Goal: Book appointment/travel/reservation

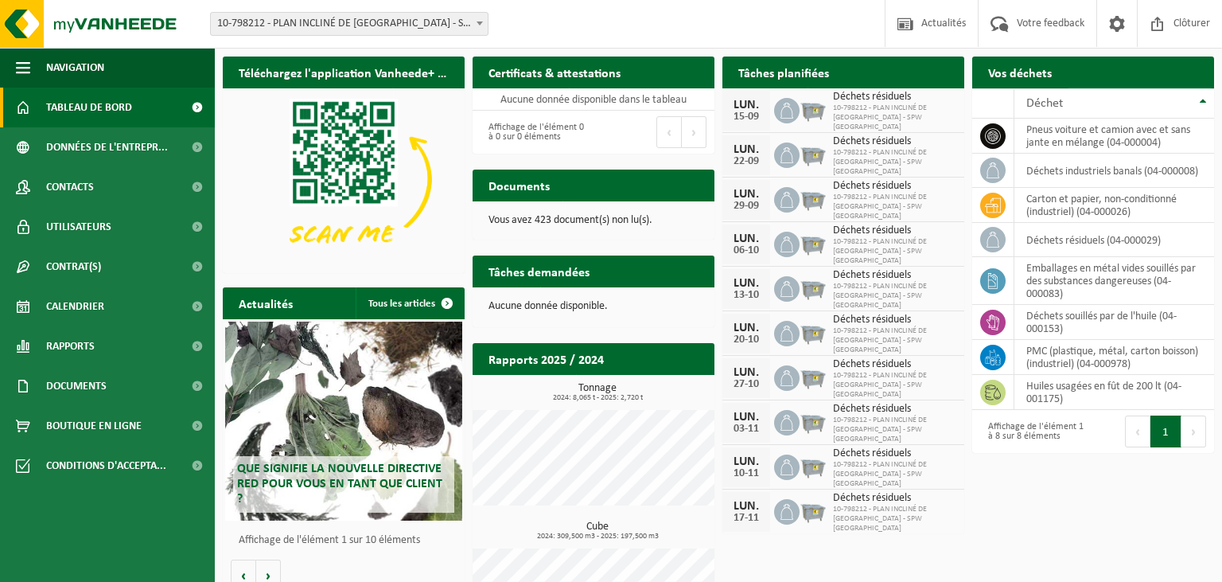
click at [1095, 99] on span "Demander un transport" at bounding box center [1132, 104] width 103 height 10
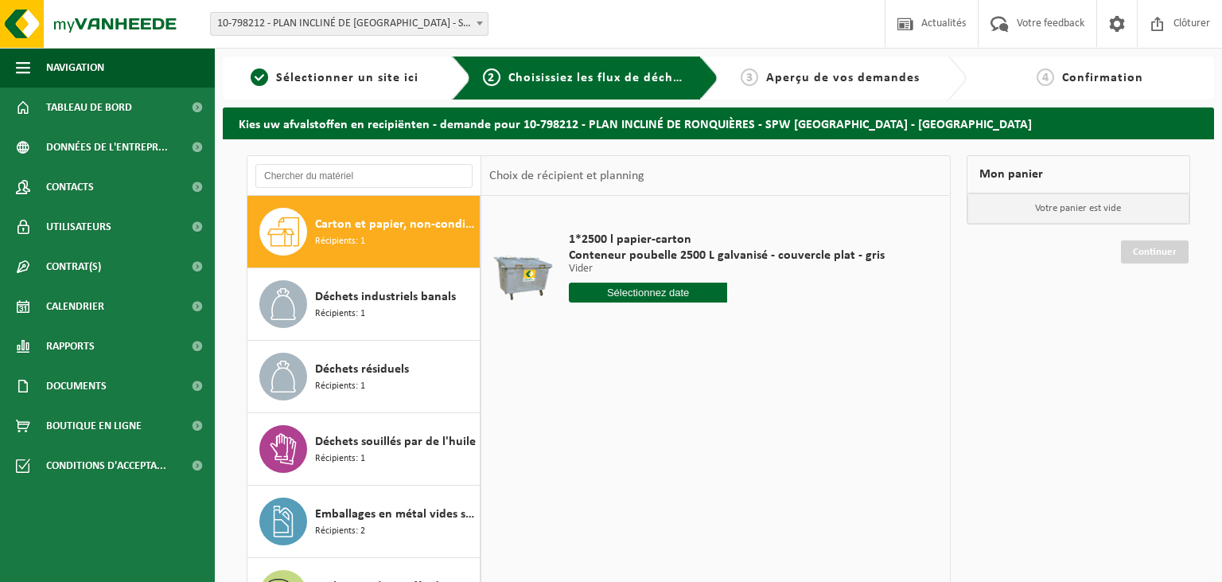
click at [687, 294] on input "text" at bounding box center [648, 292] width 158 height 20
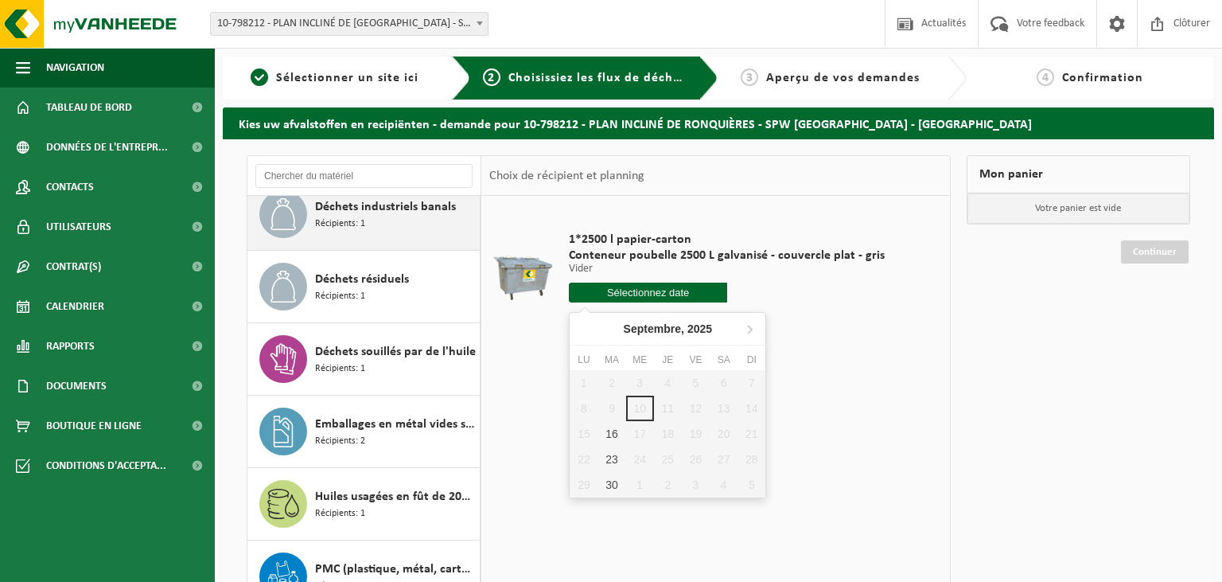
scroll to position [99, 0]
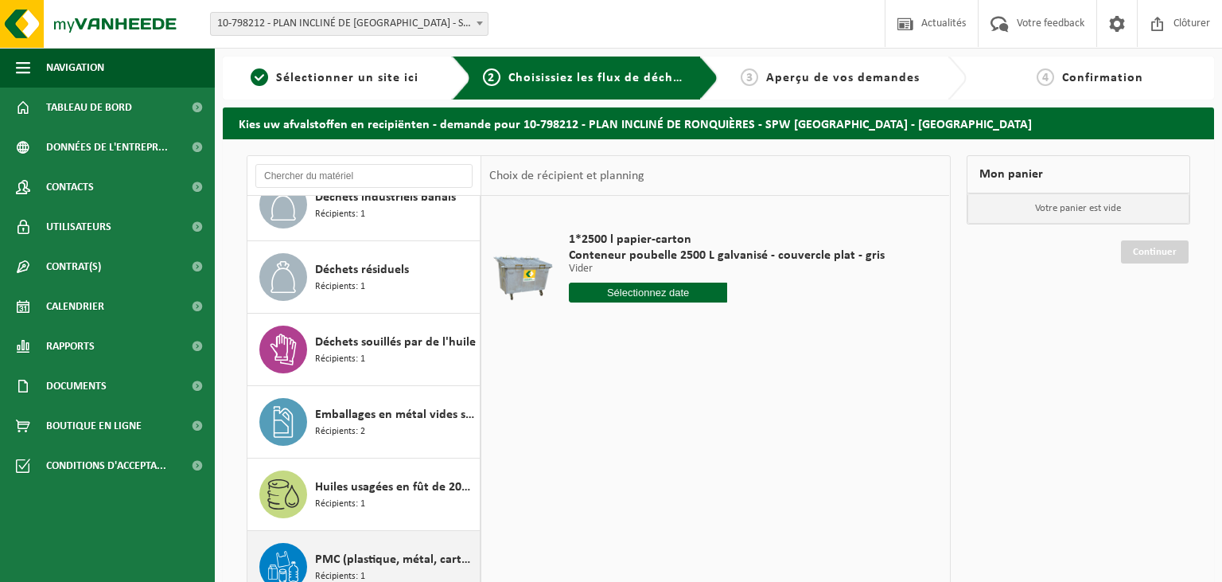
click at [377, 561] on span "PMC (plastique, métal, carton boisson) (industriel)" at bounding box center [395, 559] width 161 height 19
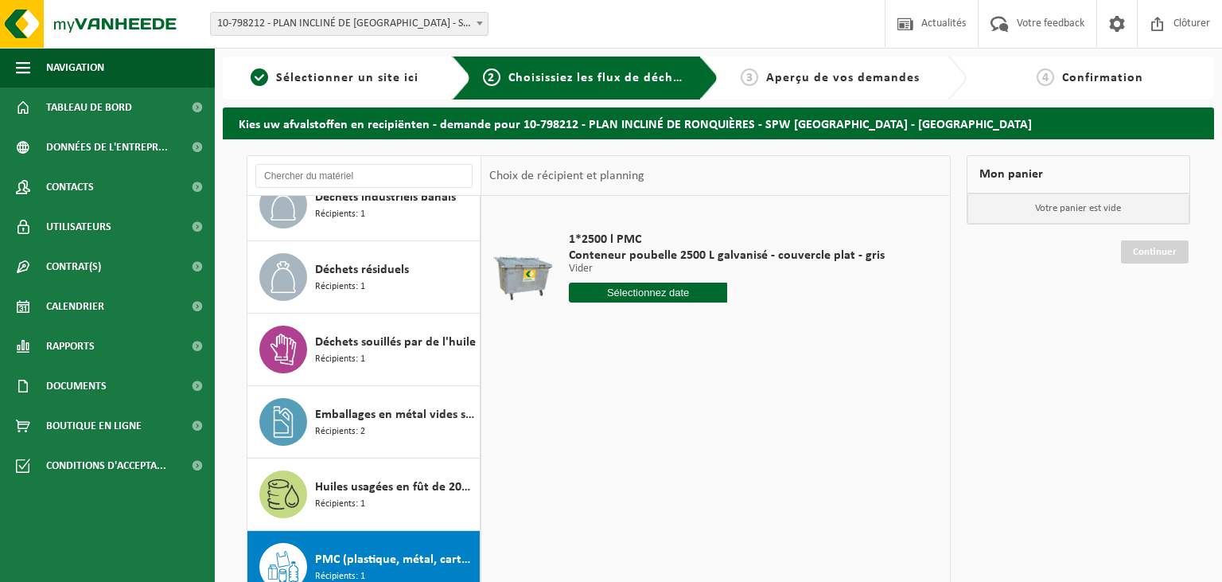
click at [643, 289] on input "text" at bounding box center [648, 292] width 158 height 20
click at [641, 460] on div "24" at bounding box center [640, 458] width 28 height 25
type input "à partir de 2025-09-24"
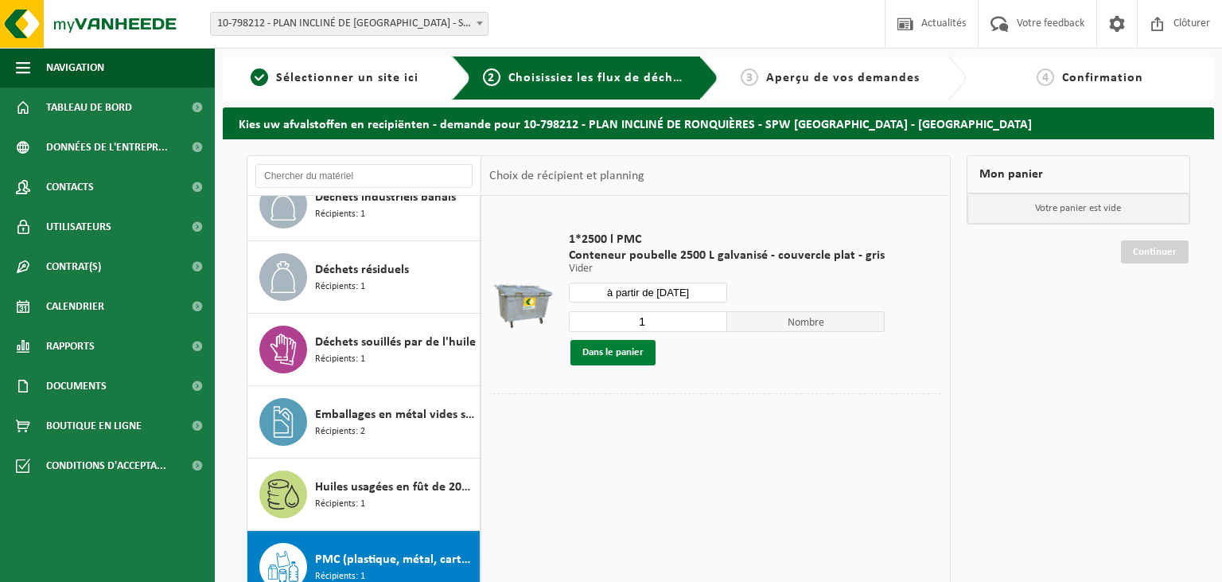
click at [624, 352] on button "Dans le panier" at bounding box center [612, 352] width 85 height 25
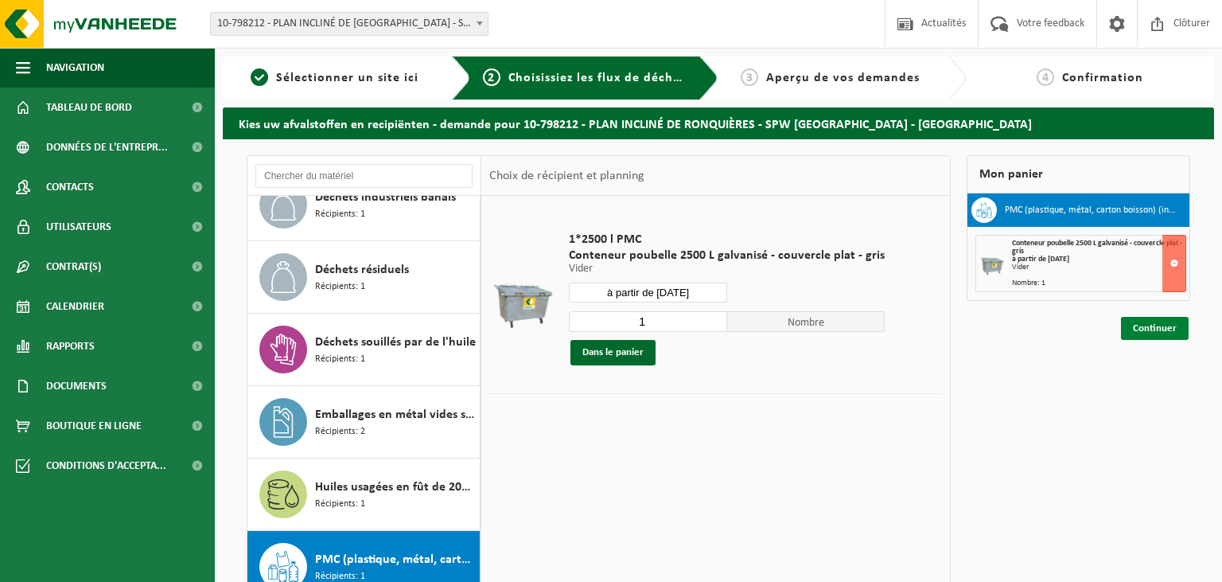
click at [1163, 323] on link "Continuer" at bounding box center [1155, 328] width 68 height 23
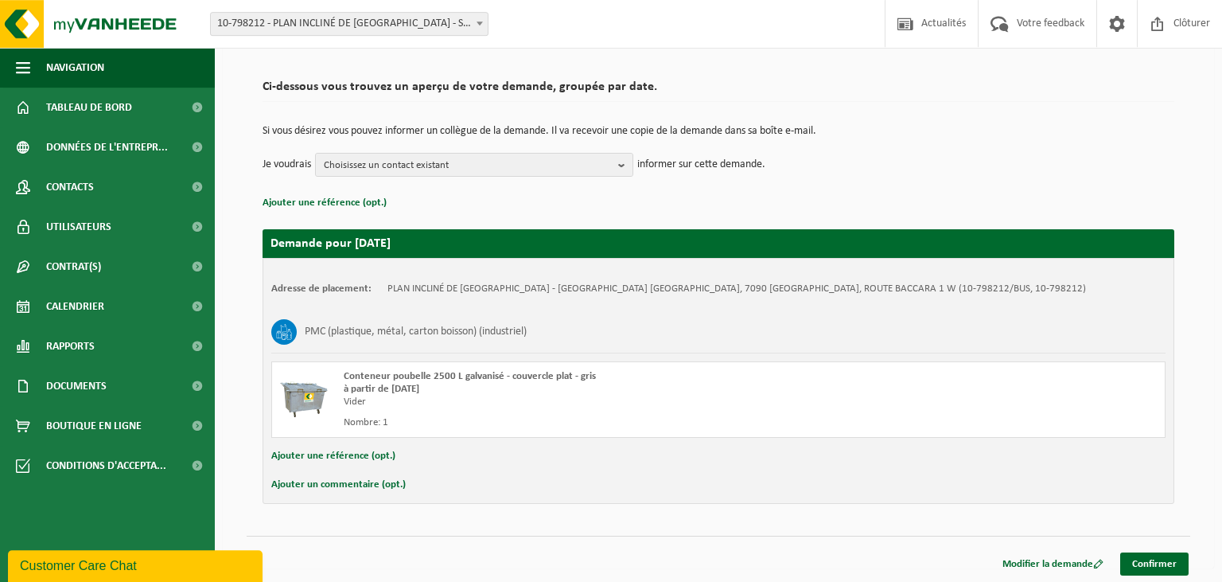
scroll to position [99, 0]
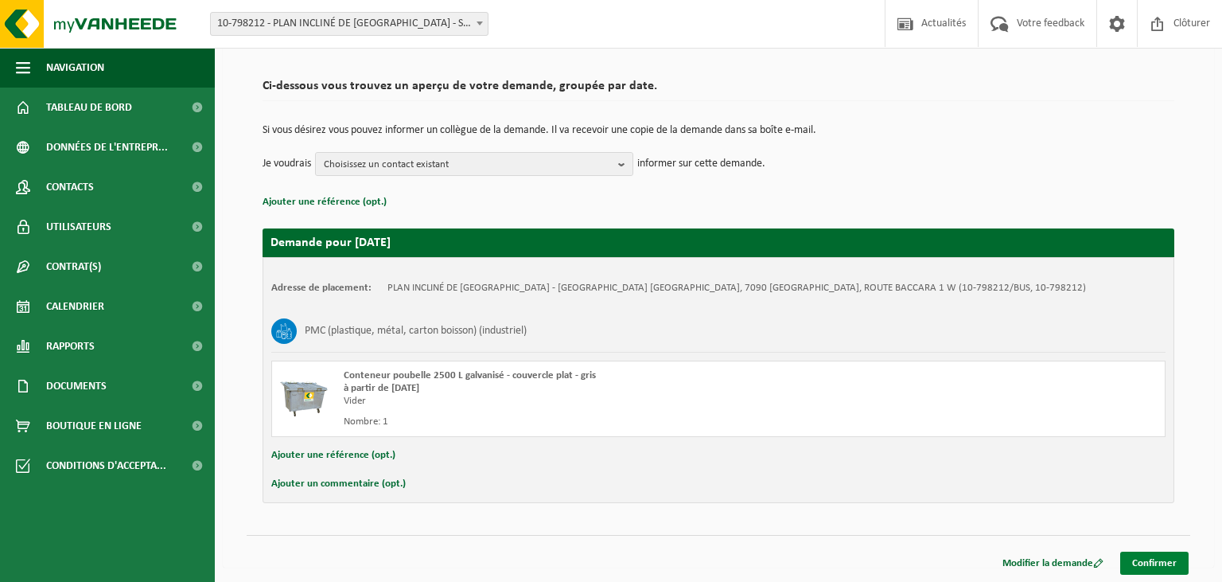
click at [1143, 558] on link "Confirmer" at bounding box center [1154, 562] width 68 height 23
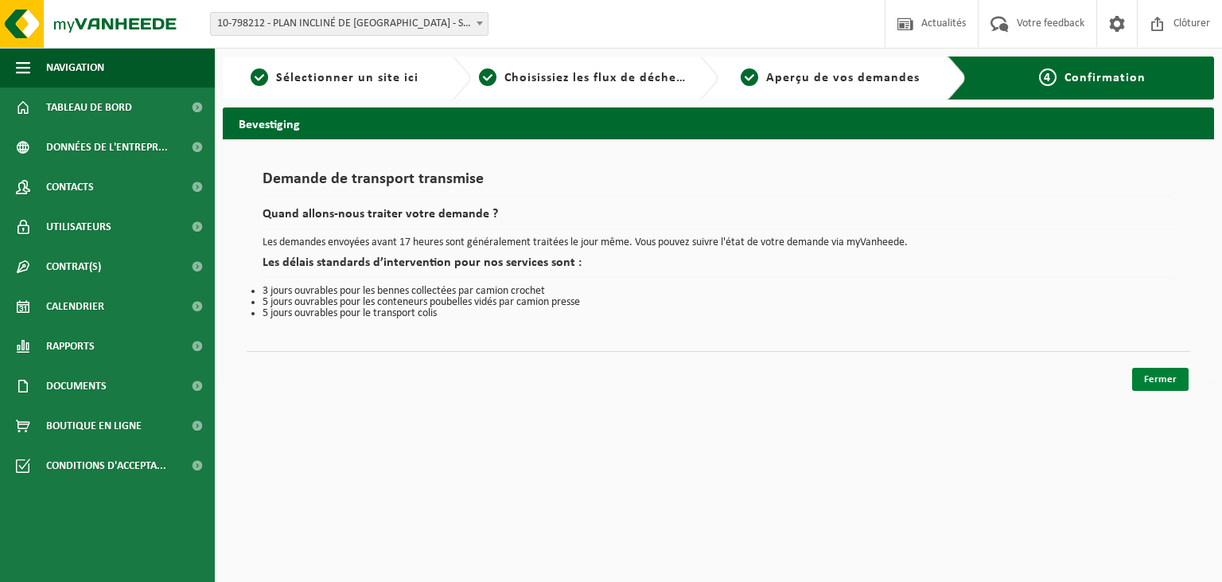
click at [1152, 384] on link "Fermer" at bounding box center [1160, 379] width 56 height 23
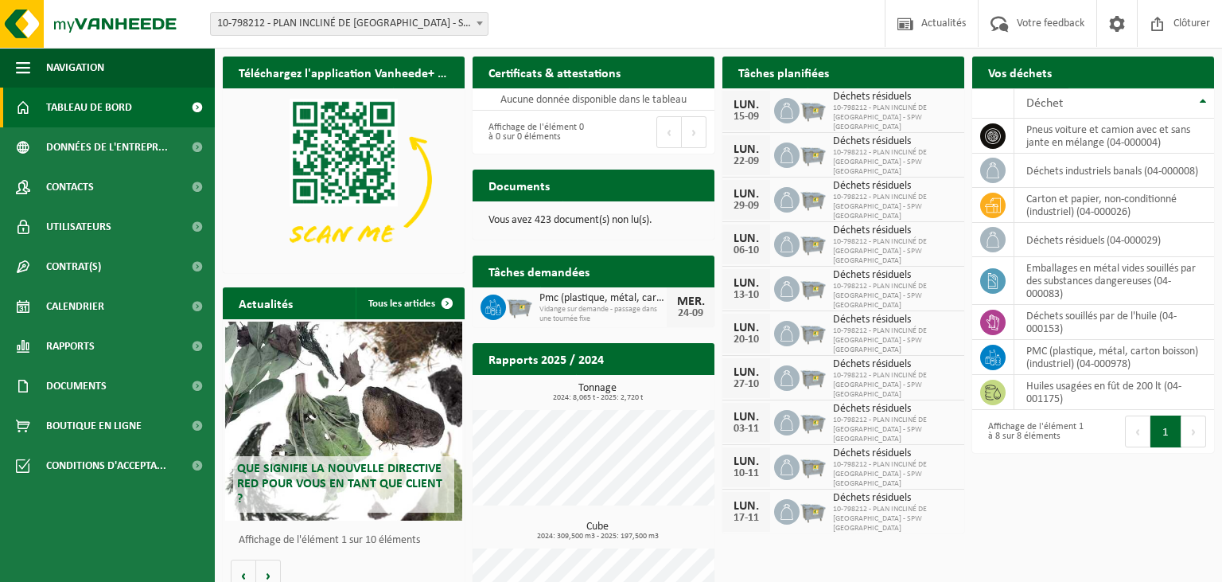
click at [1134, 88] on link "Demander un transport" at bounding box center [1140, 104] width 144 height 32
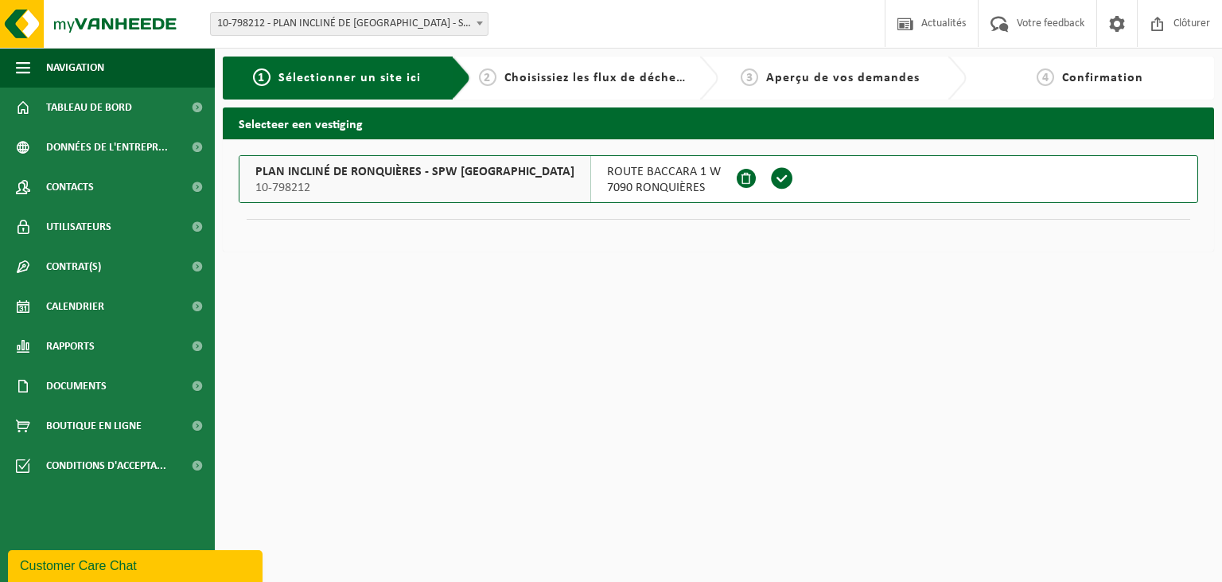
click at [414, 170] on span "PLAN INCLINÉ DE RONQUIÈRES - SPW [GEOGRAPHIC_DATA]" at bounding box center [414, 172] width 319 height 16
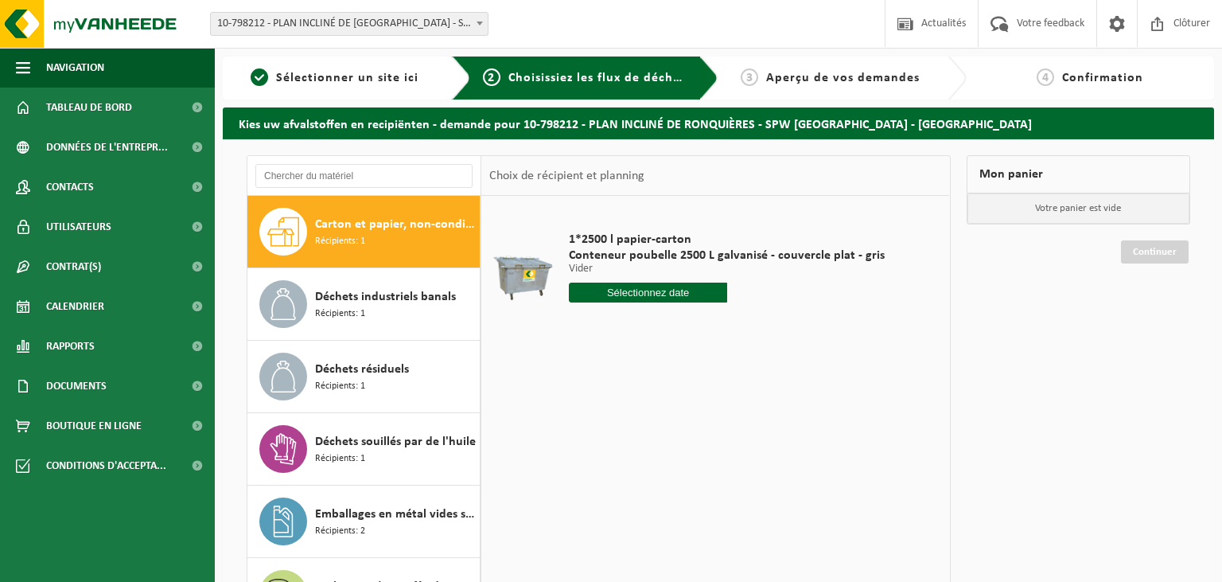
click at [667, 294] on input "text" at bounding box center [648, 292] width 158 height 20
click at [617, 456] on div "23" at bounding box center [612, 458] width 28 height 25
type input "à partir de [DATE]"
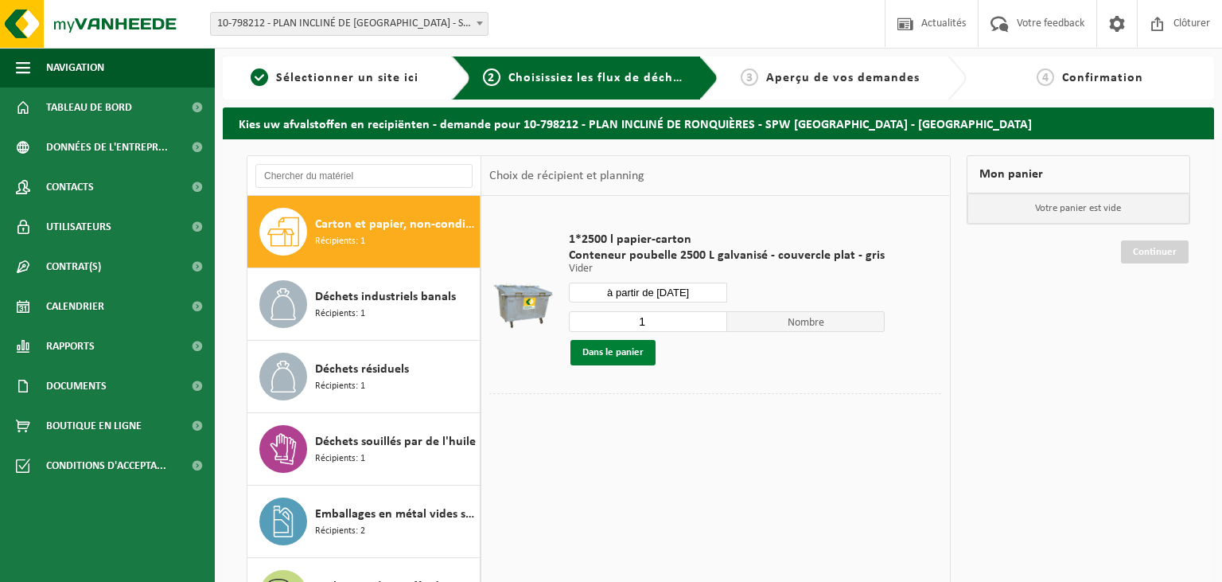
click at [622, 360] on button "Dans le panier" at bounding box center [612, 352] width 85 height 25
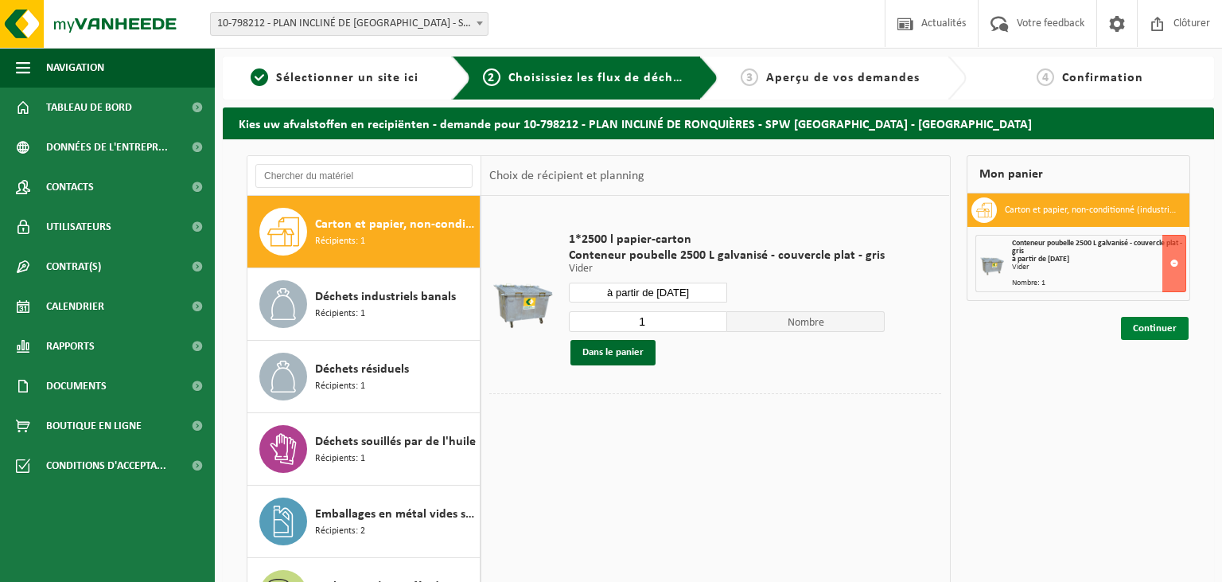
click at [1141, 326] on link "Continuer" at bounding box center [1155, 328] width 68 height 23
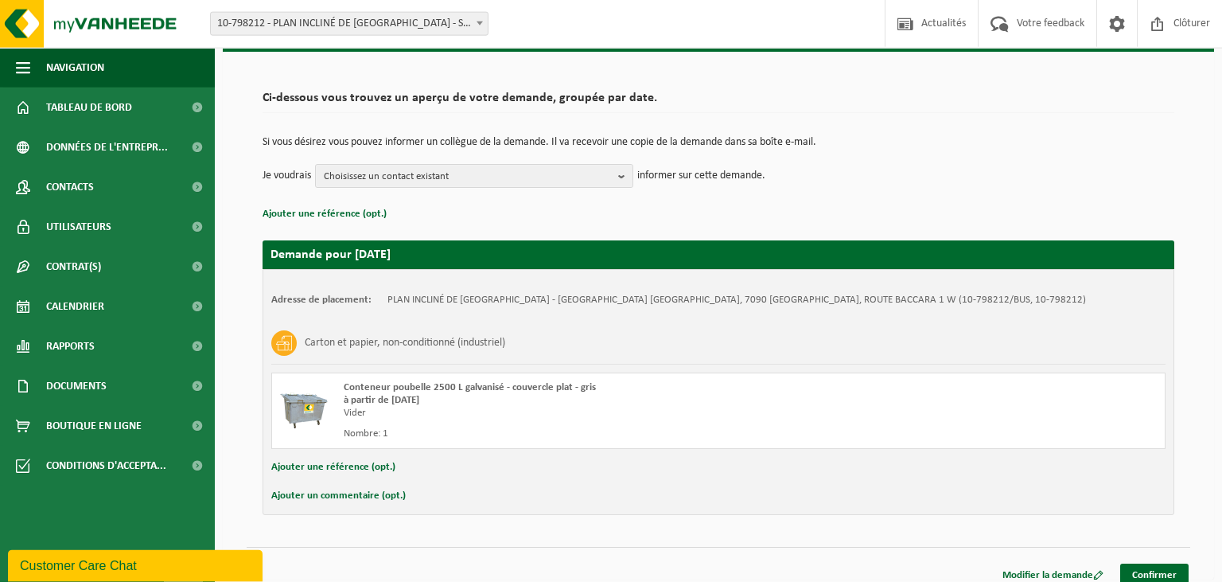
scroll to position [99, 0]
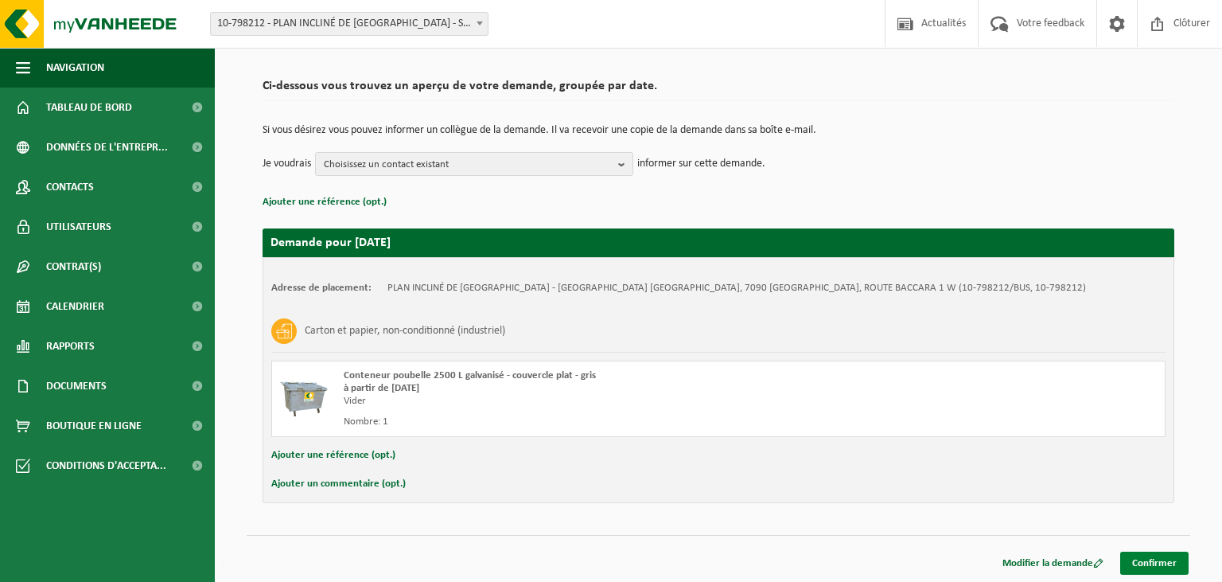
click at [1169, 563] on link "Confirmer" at bounding box center [1154, 562] width 68 height 23
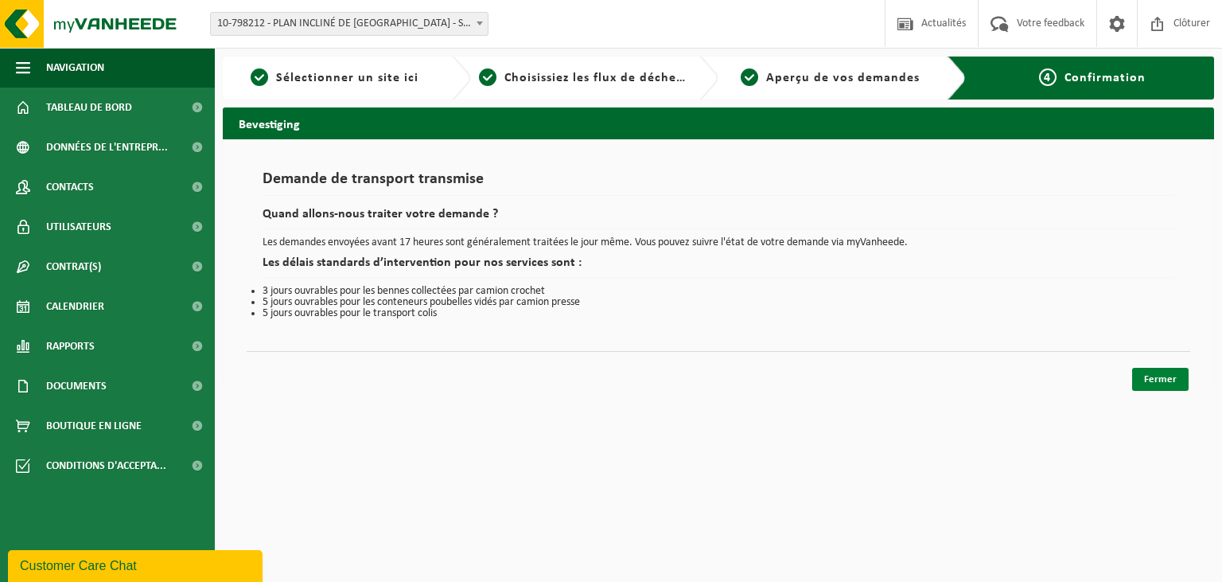
click at [1158, 377] on link "Fermer" at bounding box center [1160, 379] width 56 height 23
